Goal: Browse casually

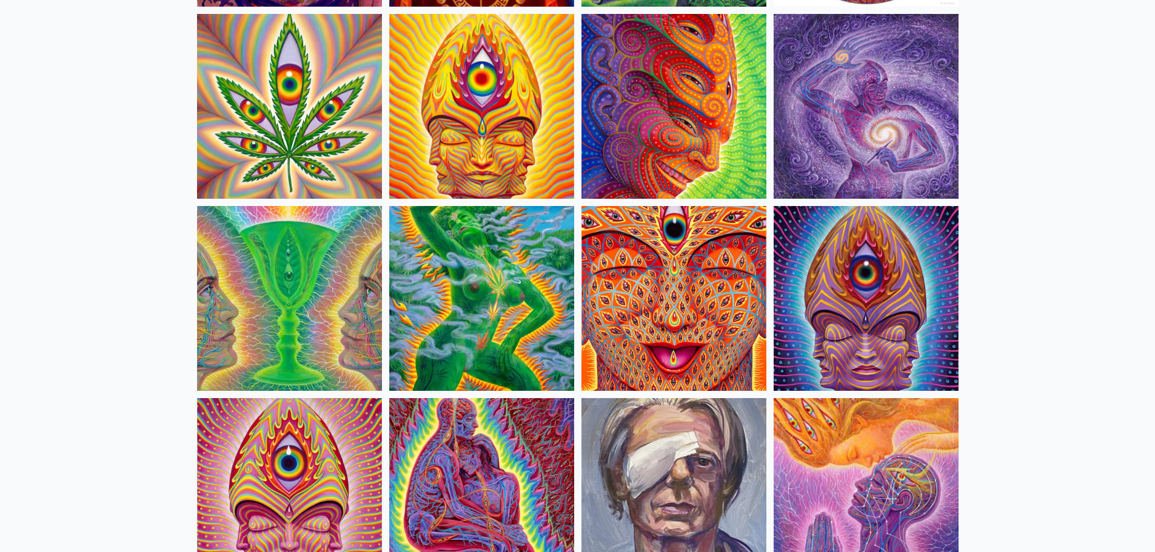
scroll to position [2243, 0]
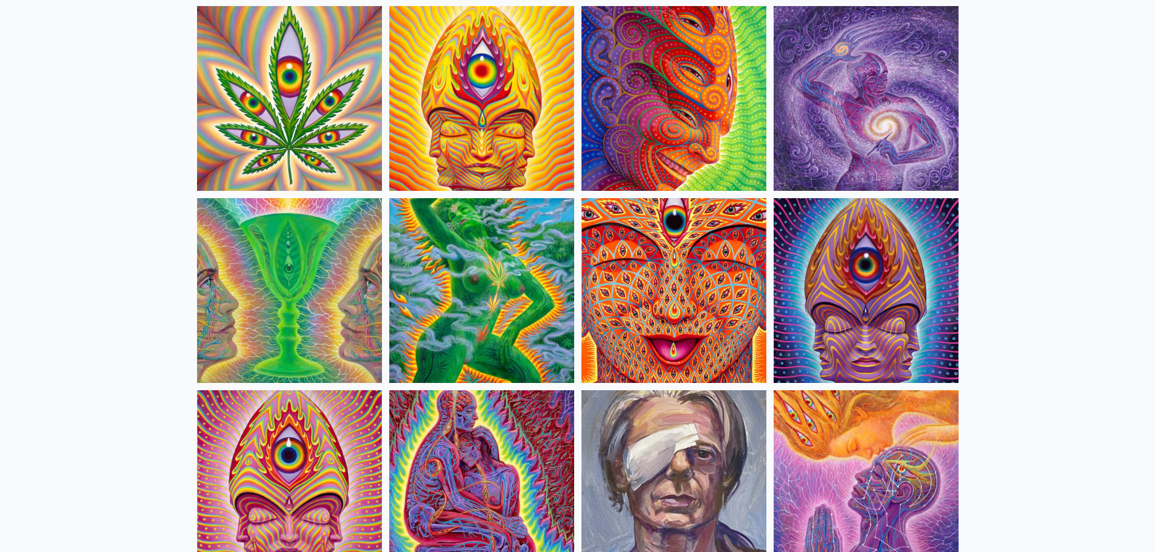
click at [799, 116] on img at bounding box center [865, 98] width 185 height 185
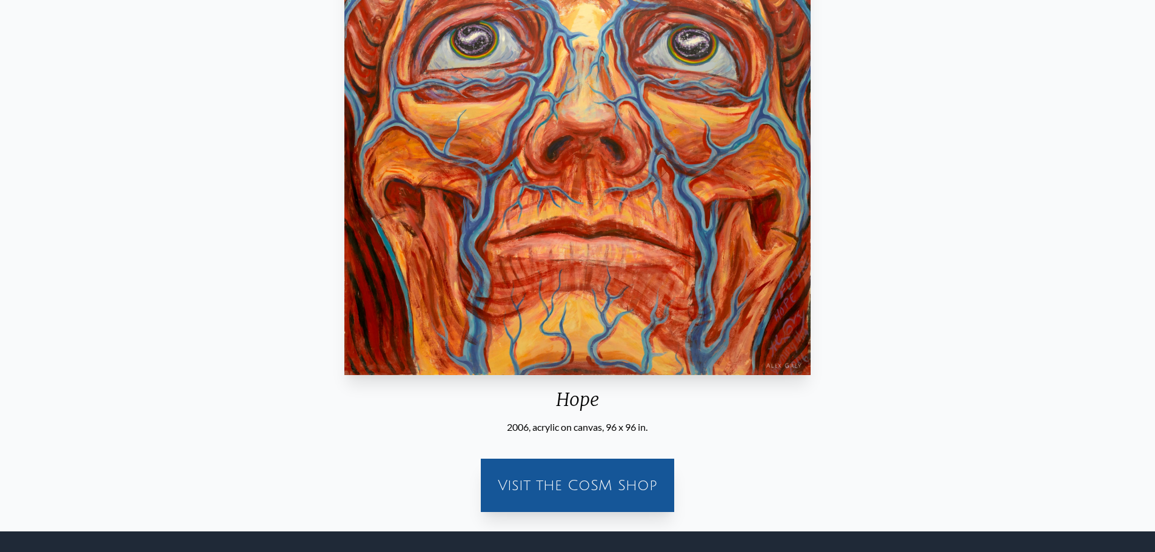
scroll to position [181, 0]
